Goal: Task Accomplishment & Management: Use online tool/utility

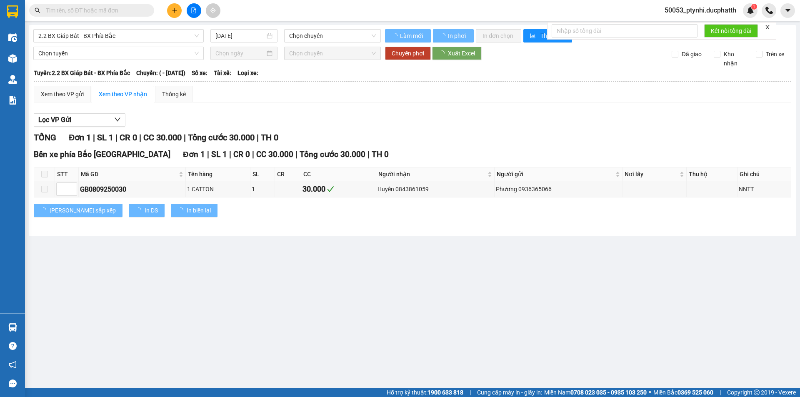
type input "[DATE]"
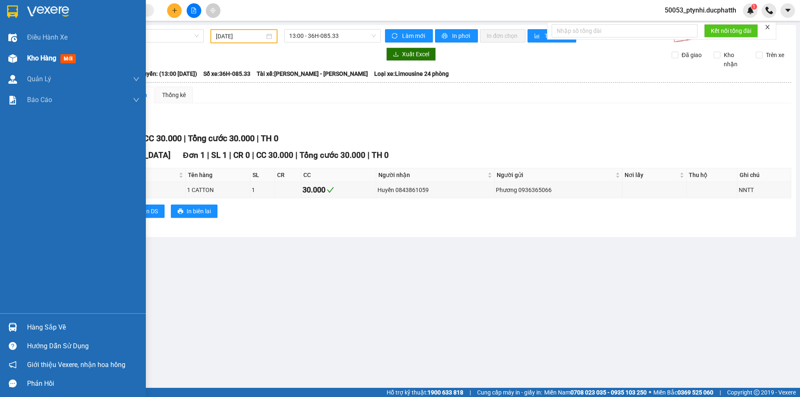
click at [19, 59] on div at bounding box center [12, 58] width 15 height 15
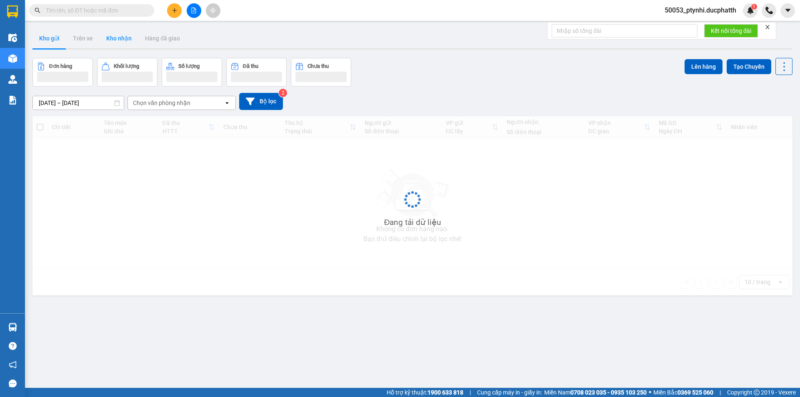
click at [120, 41] on button "Kho nhận" at bounding box center [119, 38] width 39 height 20
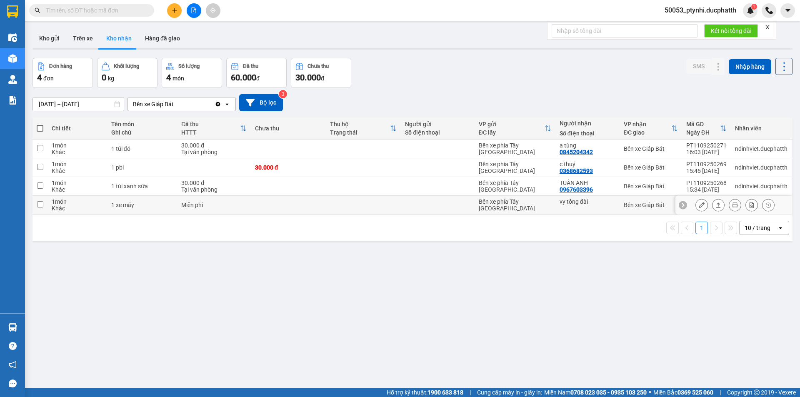
click at [253, 208] on td at bounding box center [288, 205] width 75 height 19
checkbox input "true"
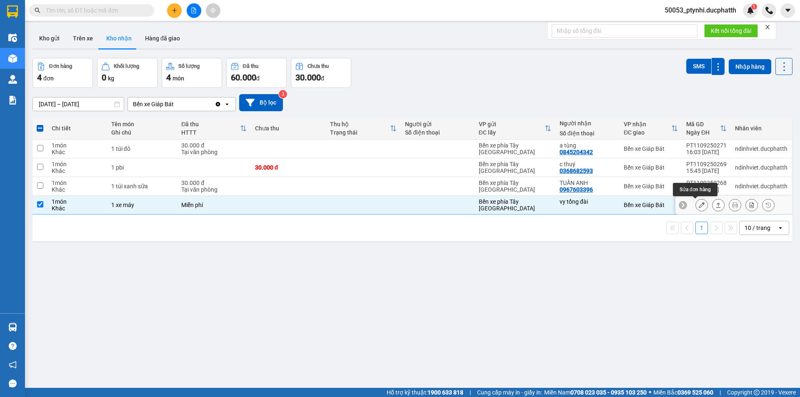
click at [699, 208] on icon at bounding box center [702, 205] width 6 height 6
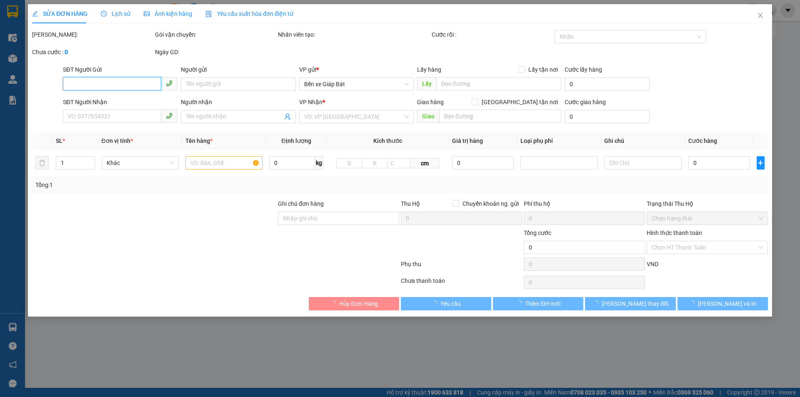
type input "vy tổng đài"
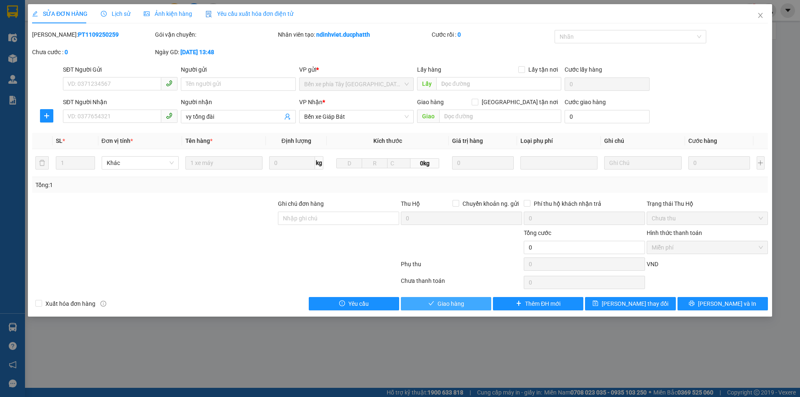
click at [460, 300] on span "Giao hàng" at bounding box center [450, 303] width 27 height 9
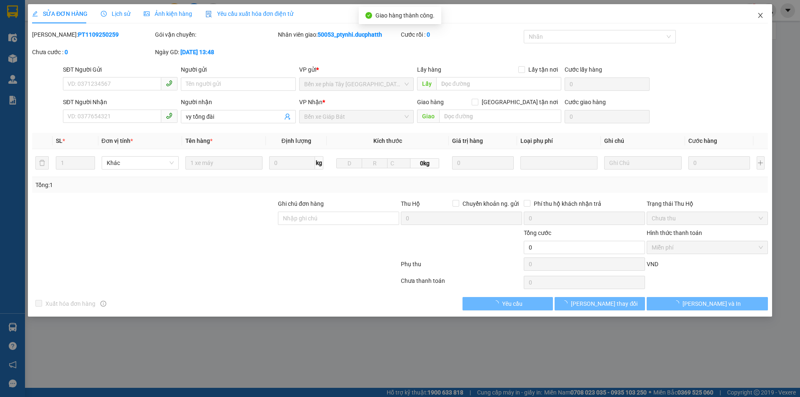
click at [754, 18] on span "Close" at bounding box center [760, 15] width 23 height 23
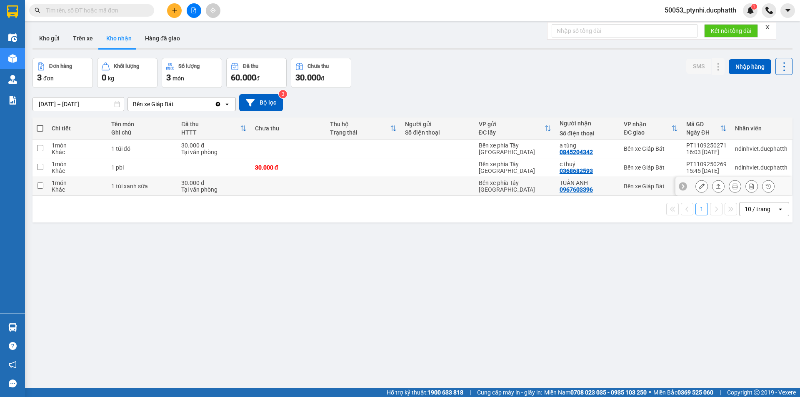
click at [369, 189] on td at bounding box center [363, 186] width 75 height 19
checkbox input "true"
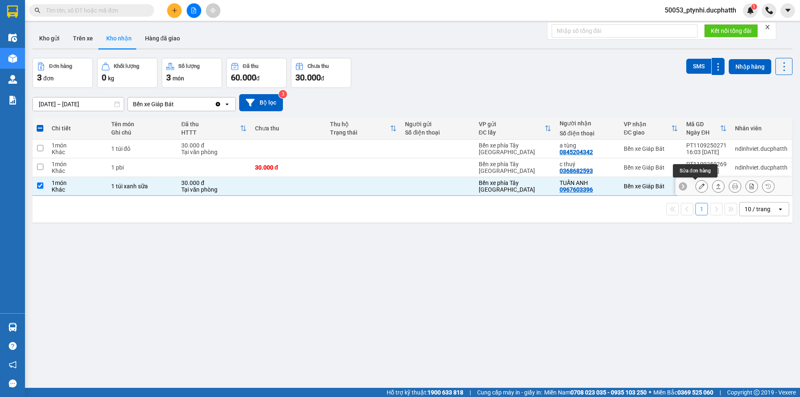
click at [696, 187] on button at bounding box center [702, 186] width 12 height 15
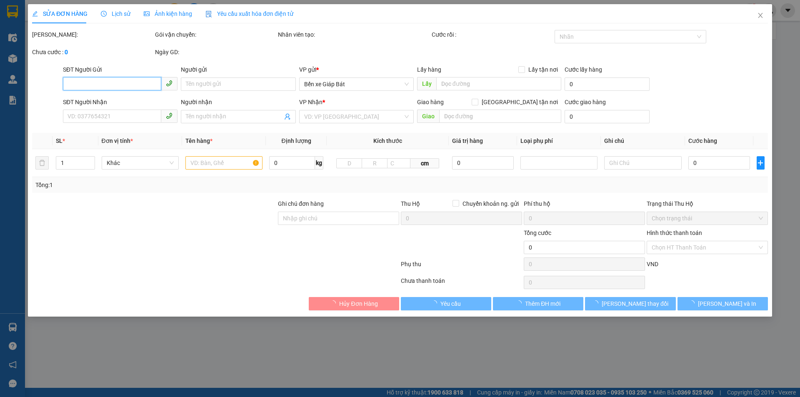
type input "0967603396"
type input "TUẤN ANH"
type input "30.000"
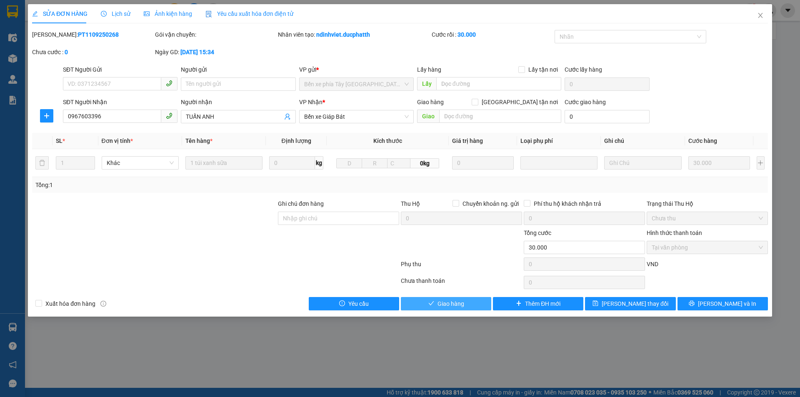
click at [460, 304] on span "Giao hàng" at bounding box center [450, 303] width 27 height 9
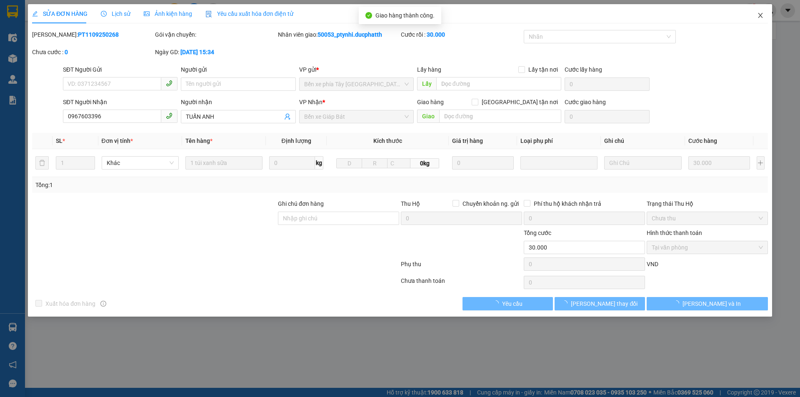
click at [761, 10] on span "Close" at bounding box center [760, 15] width 23 height 23
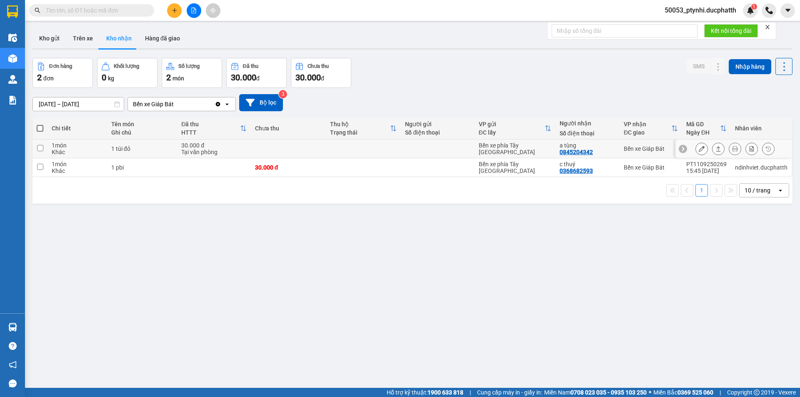
click at [262, 150] on td at bounding box center [288, 149] width 75 height 19
checkbox input "true"
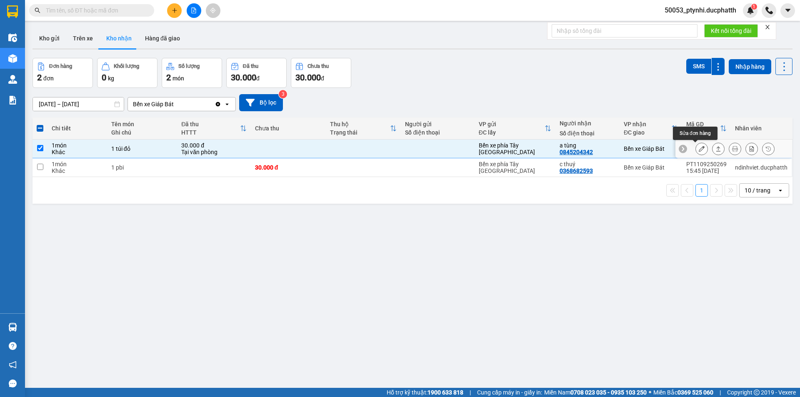
click at [696, 151] on button at bounding box center [702, 149] width 12 height 15
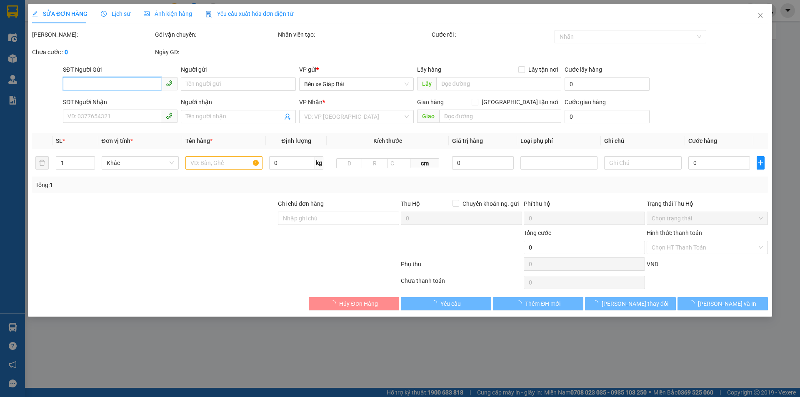
type input "0845204342"
type input "a tùng"
type input "30.000"
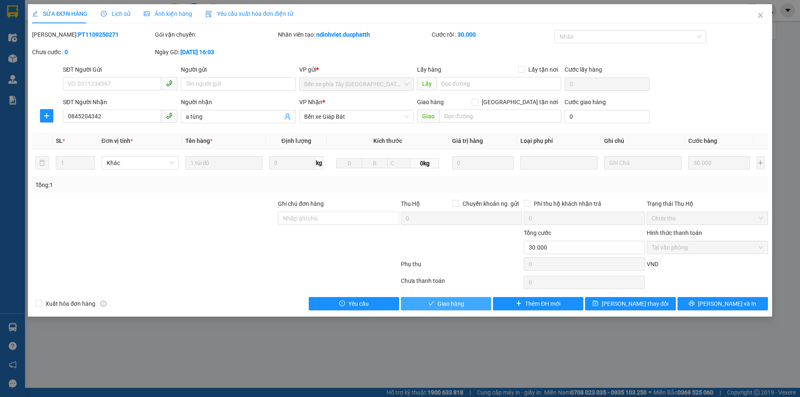
click at [472, 302] on button "Giao hàng" at bounding box center [446, 303] width 90 height 13
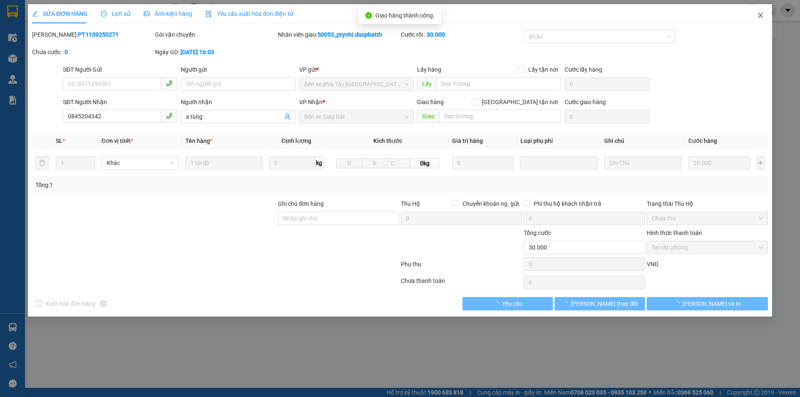
click at [761, 21] on span "Close" at bounding box center [760, 15] width 23 height 23
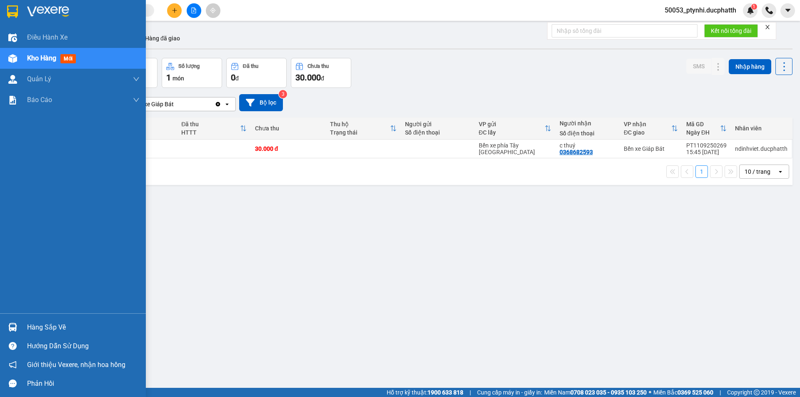
click at [47, 331] on div "Hàng sắp về" at bounding box center [83, 327] width 112 height 12
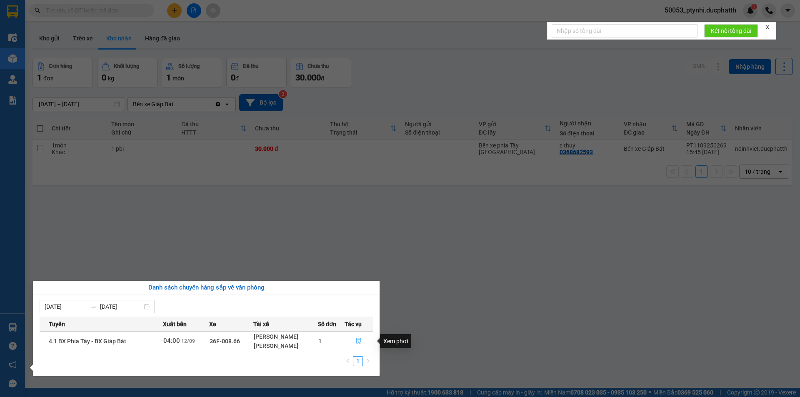
click at [356, 338] on icon "file-done" at bounding box center [359, 341] width 6 height 6
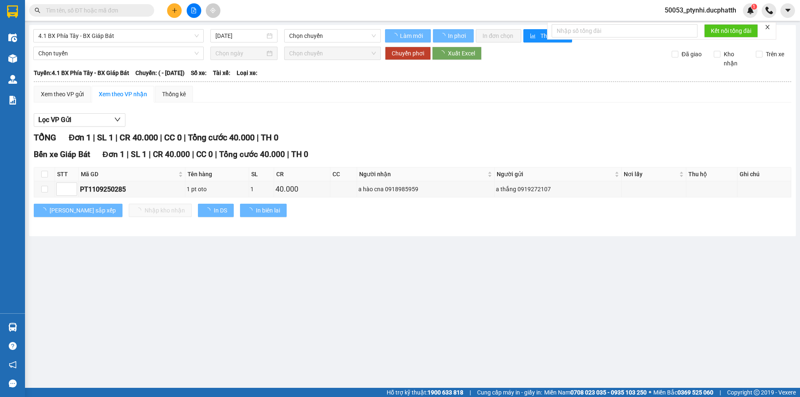
type input "[DATE]"
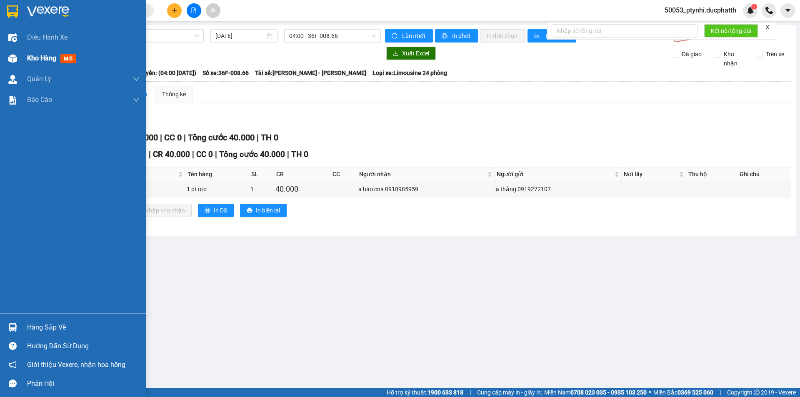
click at [56, 65] on div "Kho hàng mới" at bounding box center [83, 58] width 112 height 21
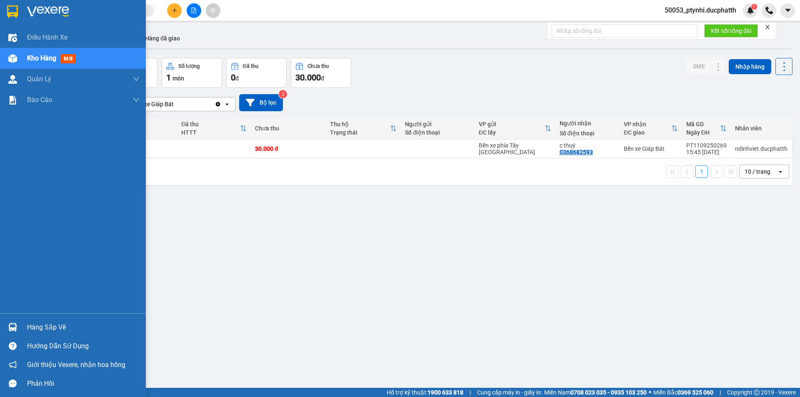
click at [25, 327] on div "Hàng sắp về" at bounding box center [73, 327] width 146 height 19
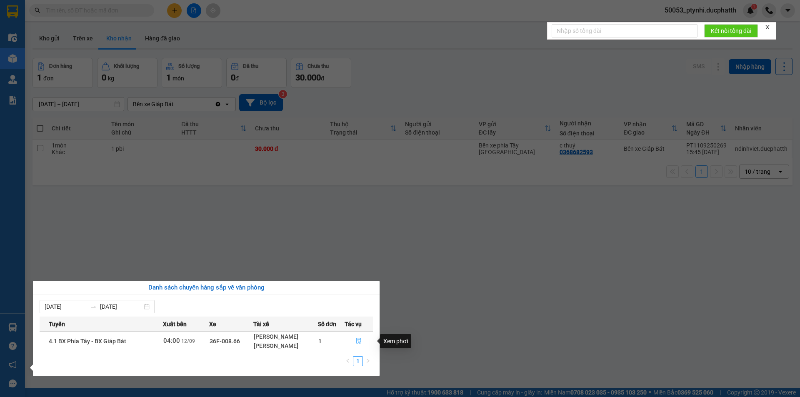
click at [361, 342] on icon "file-done" at bounding box center [358, 341] width 5 height 6
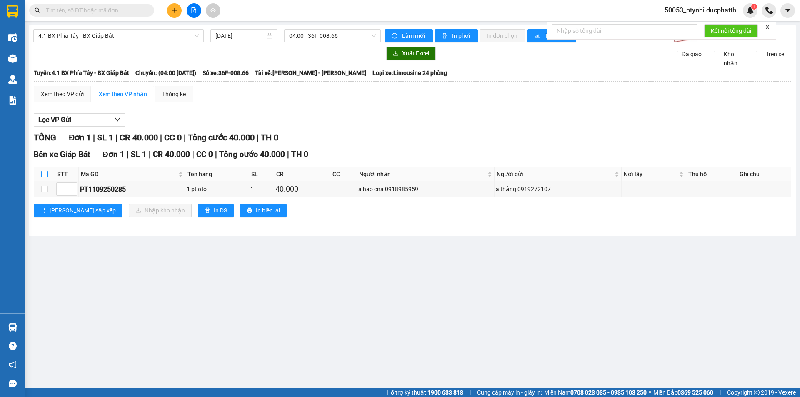
click at [45, 172] on input "checkbox" at bounding box center [44, 174] width 7 height 7
checkbox input "true"
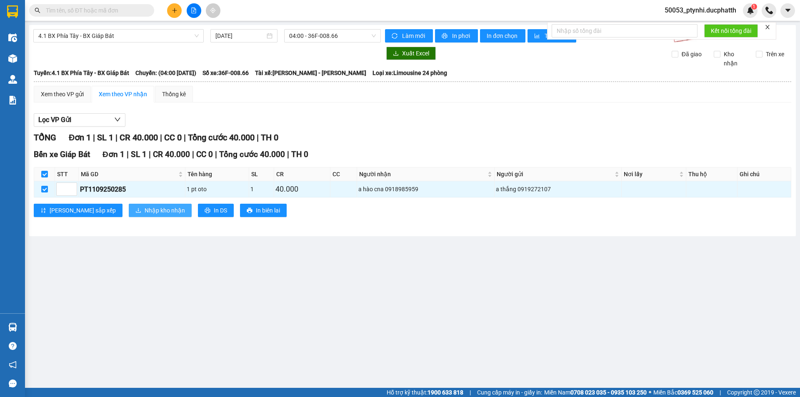
click at [145, 213] on span "Nhập kho nhận" at bounding box center [165, 210] width 40 height 9
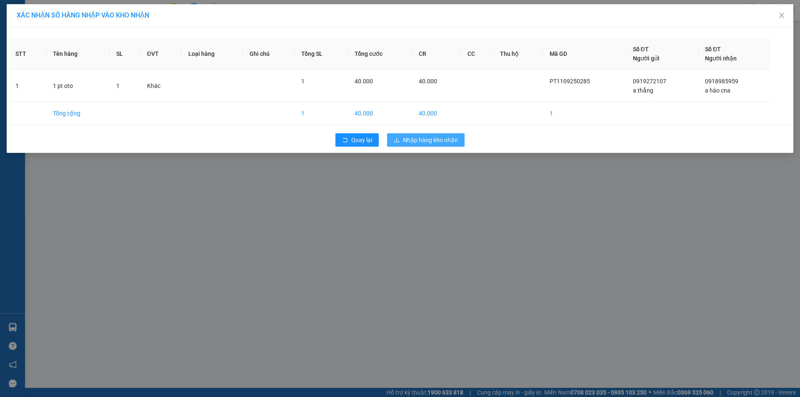
click at [424, 140] on span "Nhập hàng kho nhận" at bounding box center [430, 139] width 55 height 9
